Goal: Register for event/course

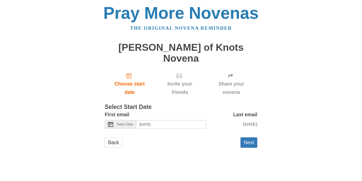
click at [111, 122] on icon at bounding box center [110, 124] width 5 height 5
click at [249, 137] on button "Next" at bounding box center [248, 142] width 17 height 10
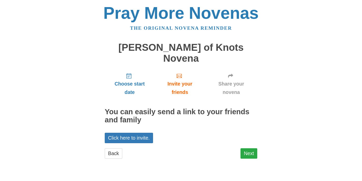
click at [250, 148] on link "Next" at bounding box center [248, 153] width 17 height 10
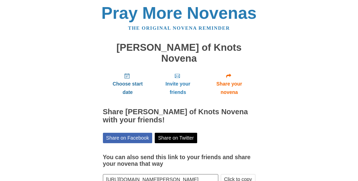
click at [128, 80] on span "Choose start date" at bounding box center [128, 88] width 40 height 17
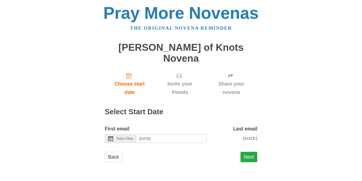
click at [250, 152] on button "Next" at bounding box center [248, 157] width 17 height 10
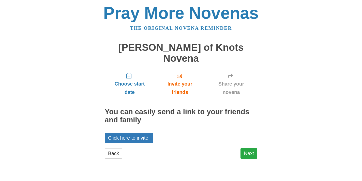
click at [249, 148] on link "Next" at bounding box center [248, 153] width 17 height 10
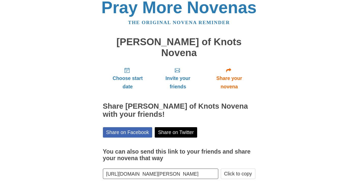
scroll to position [15, 0]
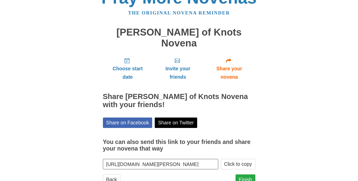
click at [247, 175] on link "Finish" at bounding box center [246, 180] width 20 height 10
